Goal: Information Seeking & Learning: Find specific fact

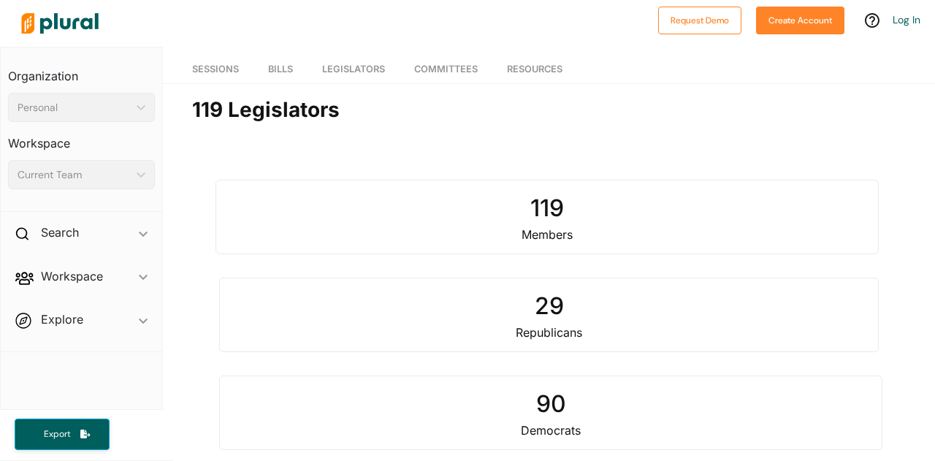
click at [570, 214] on div "119" at bounding box center [546, 208] width 641 height 35
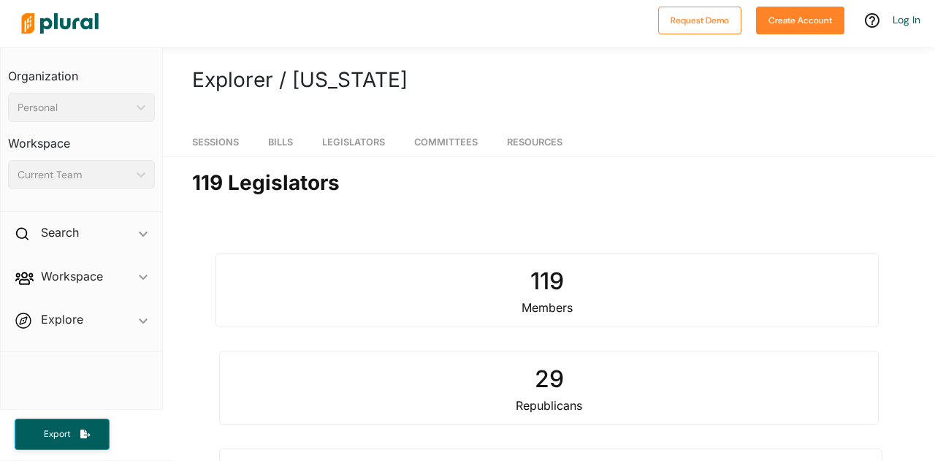
click at [375, 139] on span "Legislators" at bounding box center [353, 142] width 63 height 11
click at [562, 141] on span "Resources" at bounding box center [535, 142] width 56 height 11
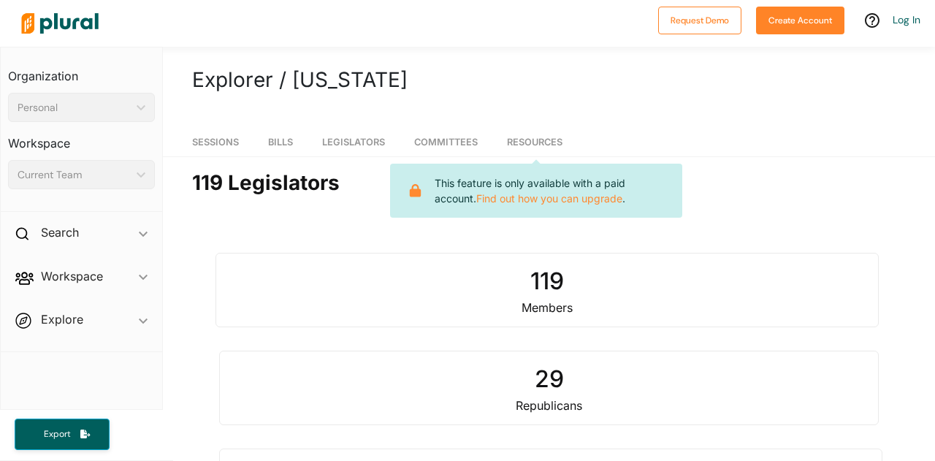
click at [789, 190] on h2 "119 Legislators" at bounding box center [549, 183] width 714 height 25
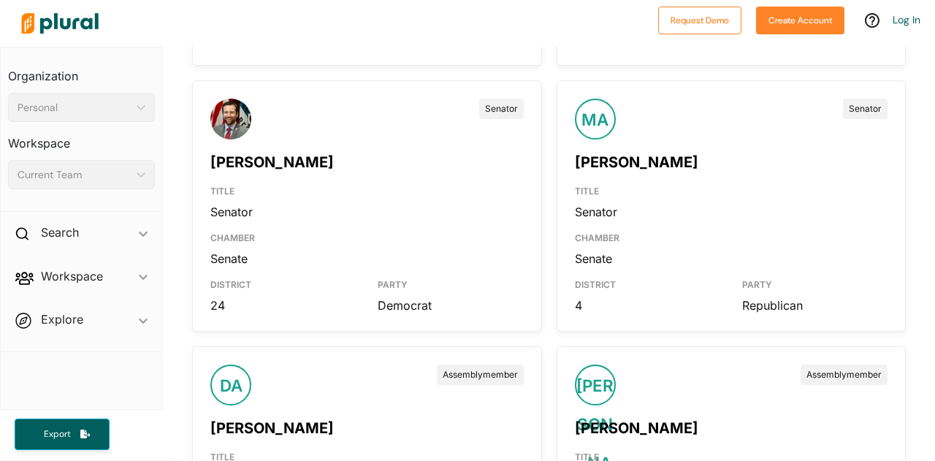
scroll to position [1095, 0]
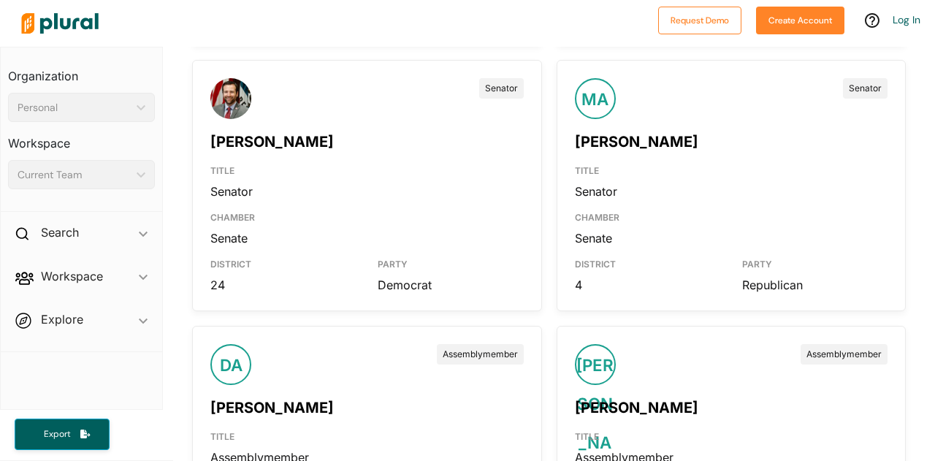
click at [236, 134] on link "[PERSON_NAME]" at bounding box center [271, 142] width 123 height 18
